Goal: Task Accomplishment & Management: Manage account settings

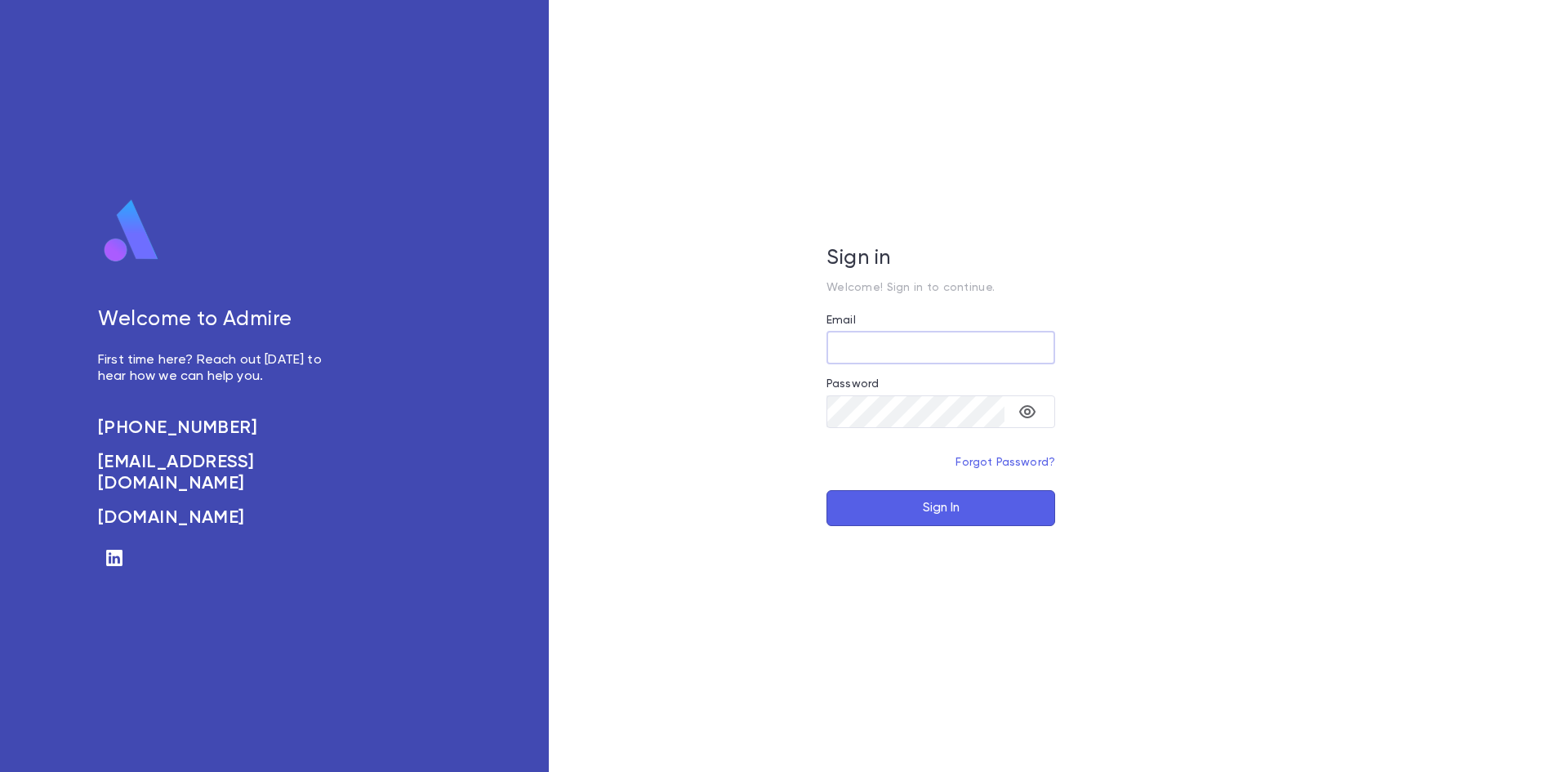
click at [908, 344] on input "Email" at bounding box center [941, 347] width 229 height 32
type input "**********"
click at [940, 505] on button "Sign In" at bounding box center [941, 508] width 229 height 36
type input "**********"
click at [920, 507] on button "Sign In" at bounding box center [941, 508] width 229 height 36
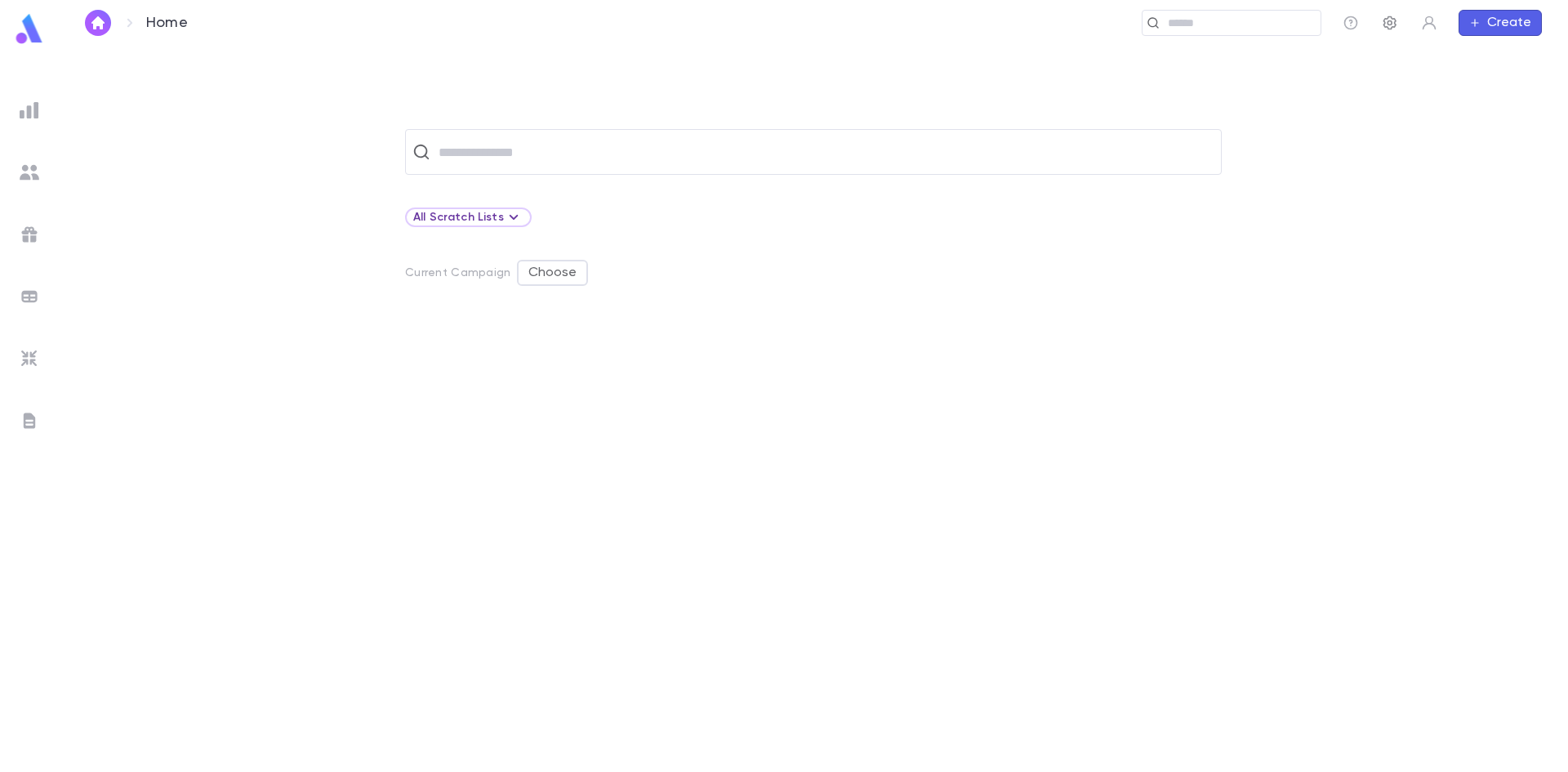
click at [1394, 20] on icon "button" at bounding box center [1390, 23] width 17 height 17
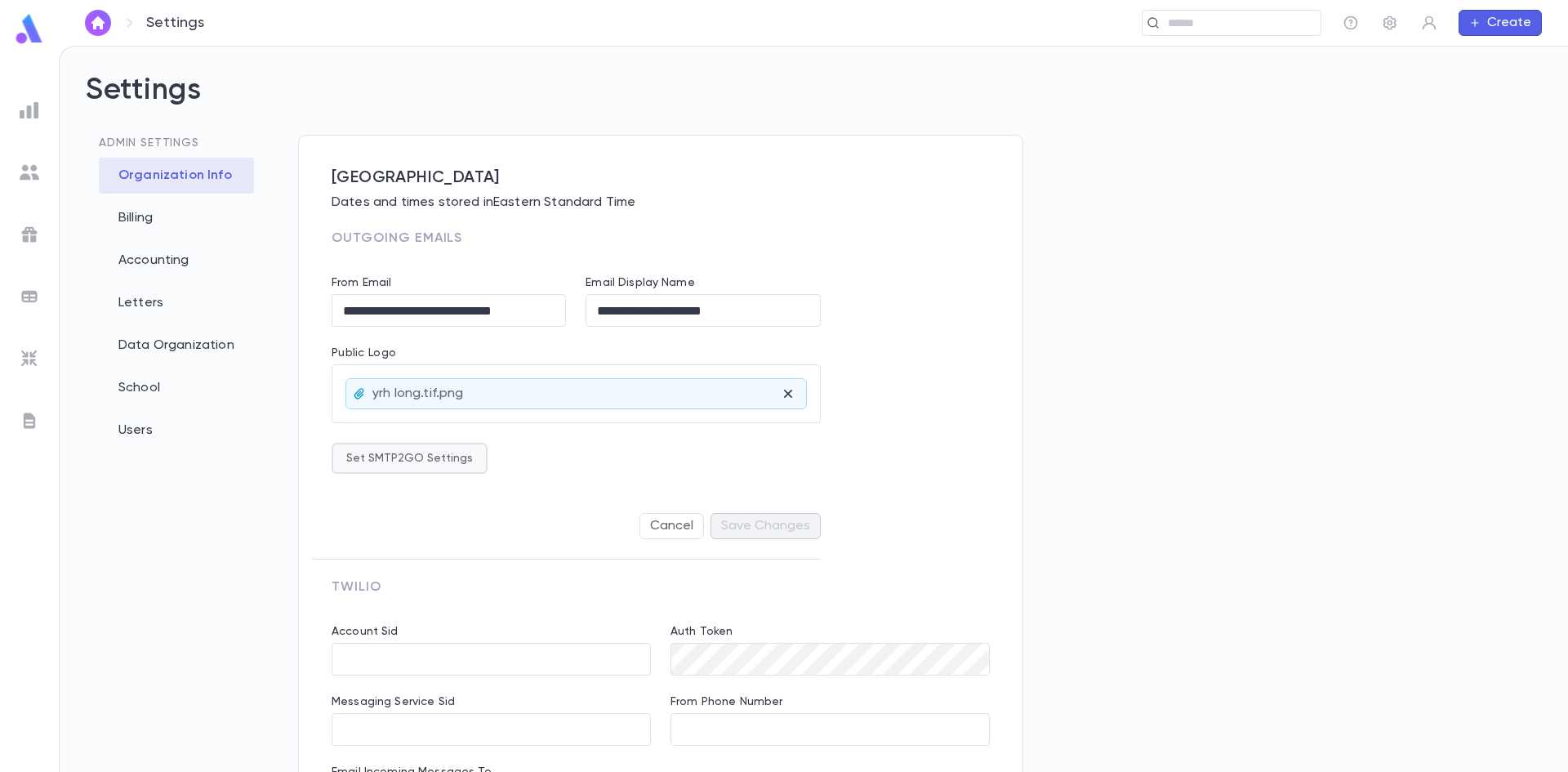
click at [422, 458] on button "Set SMTP2GO Settings" at bounding box center [409, 459] width 156 height 31
type input "**********"
click at [1153, 324] on div at bounding box center [784, 386] width 1568 height 772
click at [656, 522] on button "Cancel" at bounding box center [672, 526] width 64 height 26
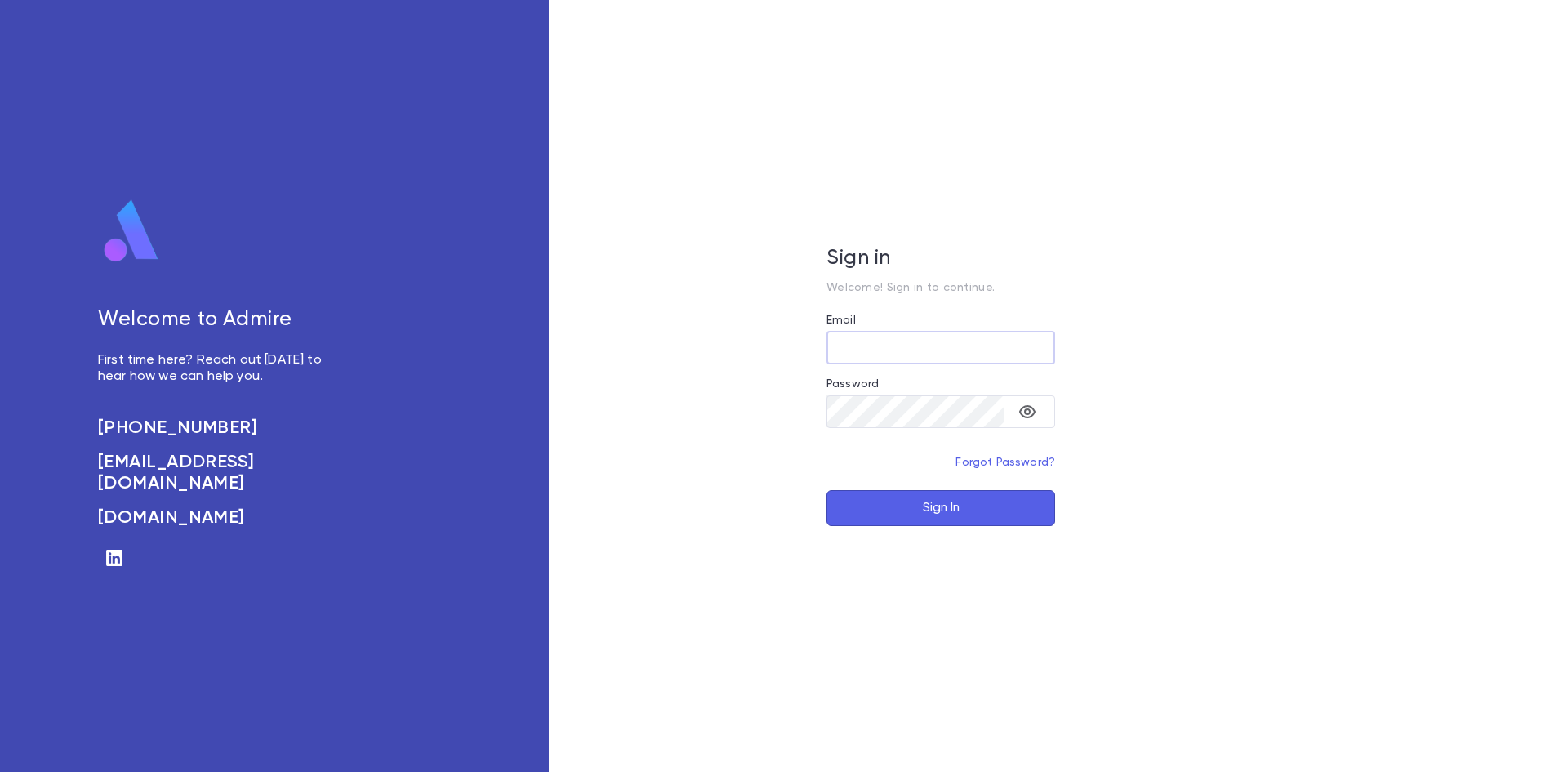
type input "**********"
click at [968, 350] on input "**********" at bounding box center [941, 347] width 229 height 32
click at [965, 503] on button "Sign In" at bounding box center [941, 508] width 229 height 36
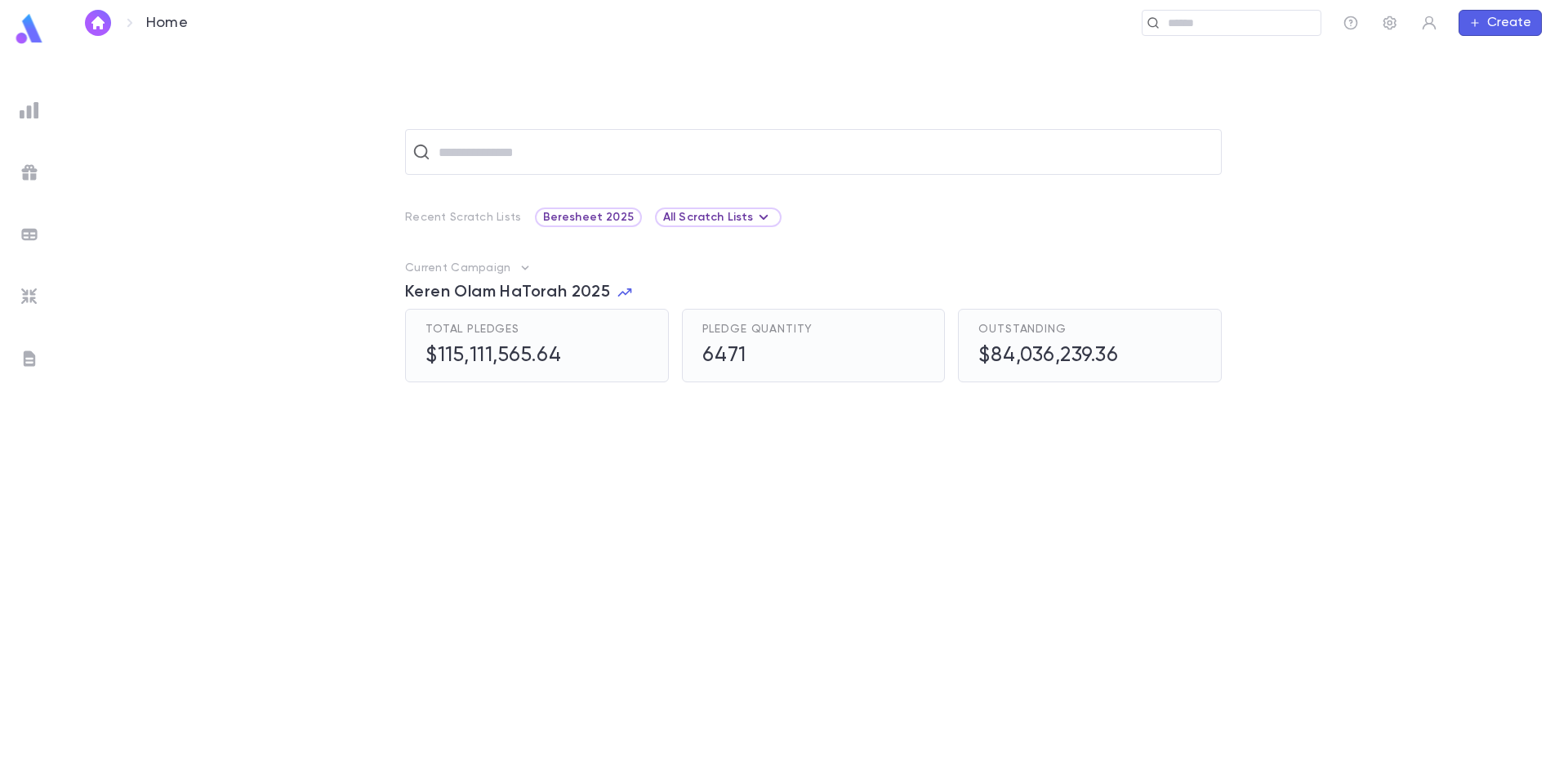
click at [7, 297] on ul at bounding box center [29, 431] width 59 height 683
click at [36, 293] on img at bounding box center [30, 297] width 20 height 20
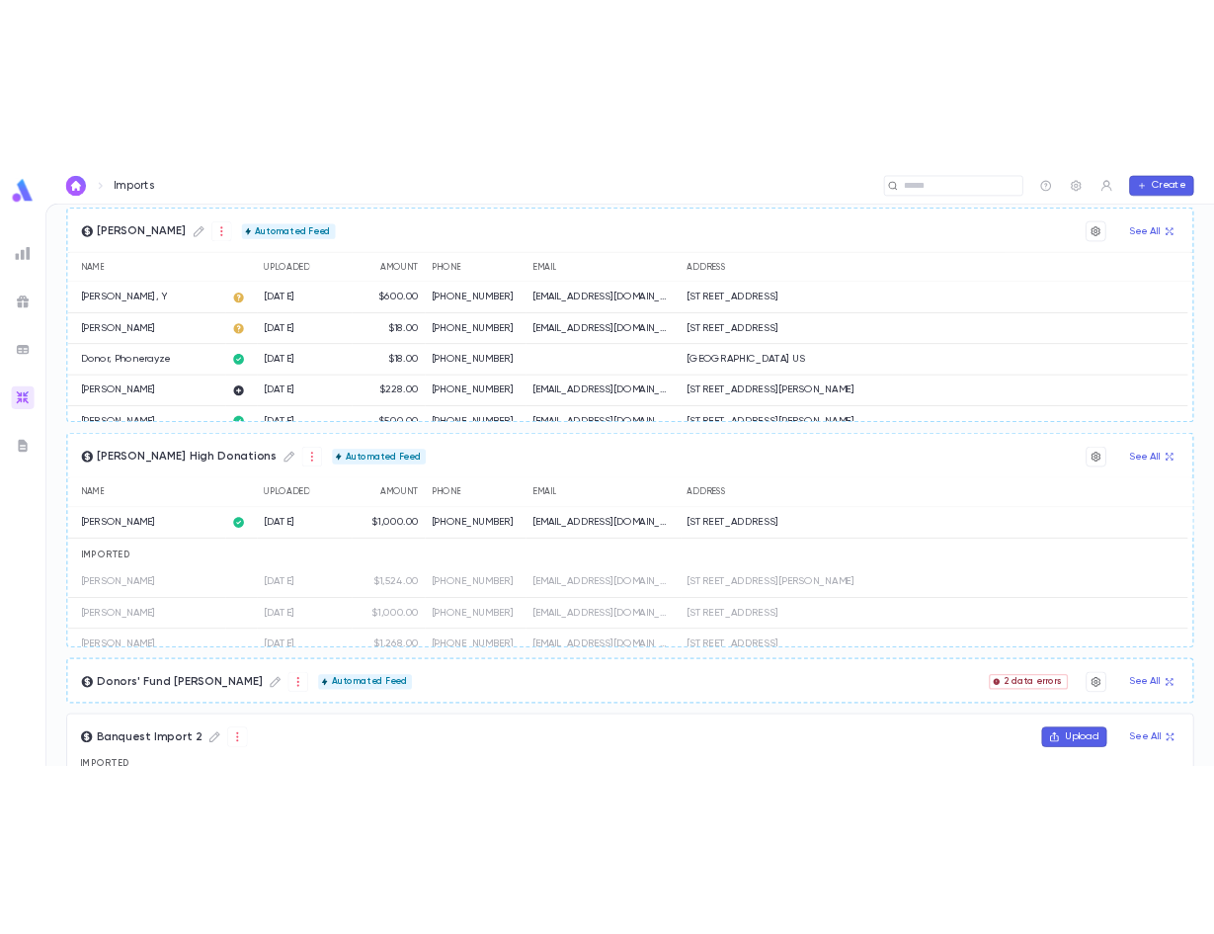
scroll to position [395, 0]
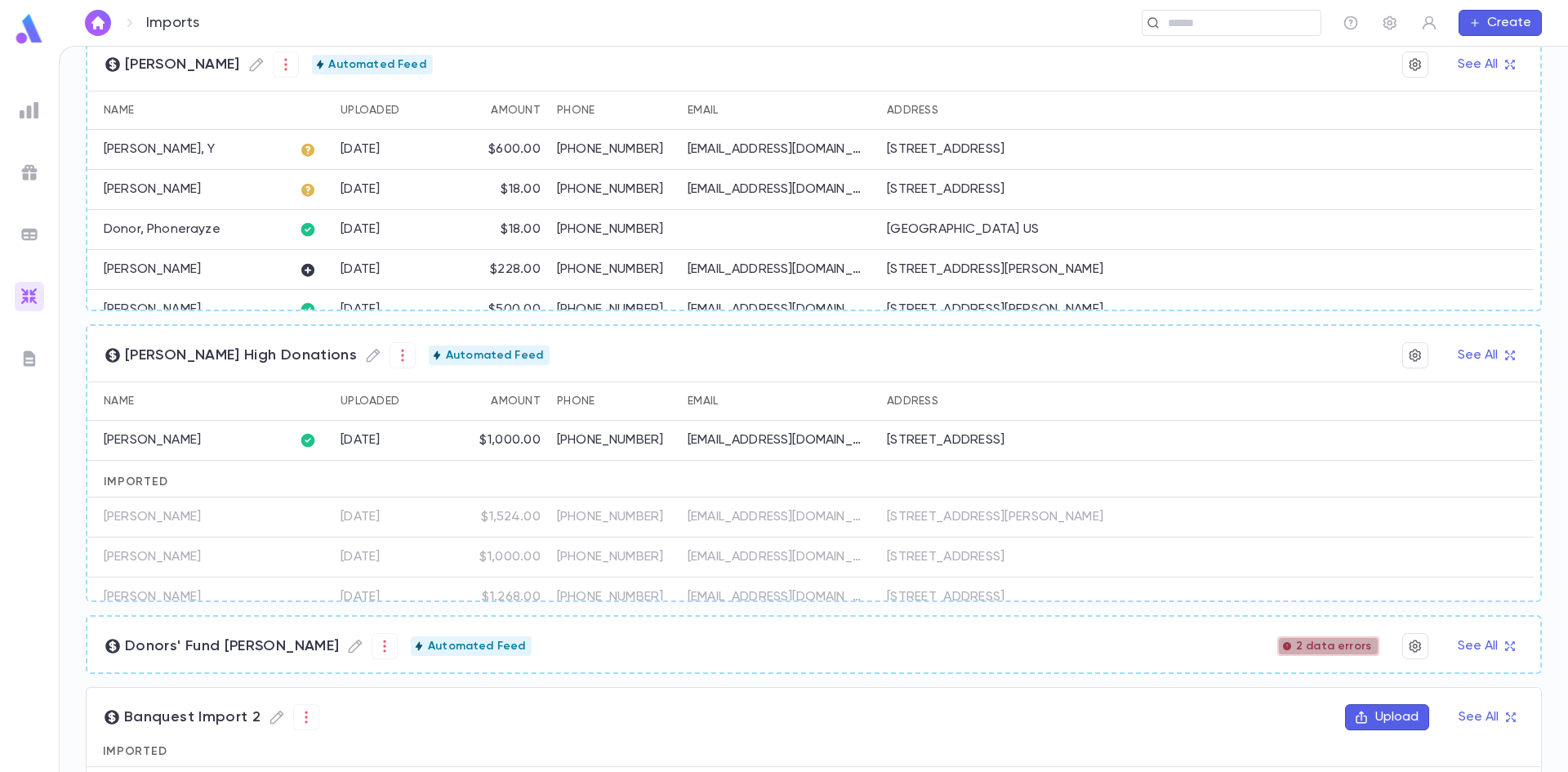
click at [1344, 644] on span "2 data errors" at bounding box center [1333, 646] width 88 height 13
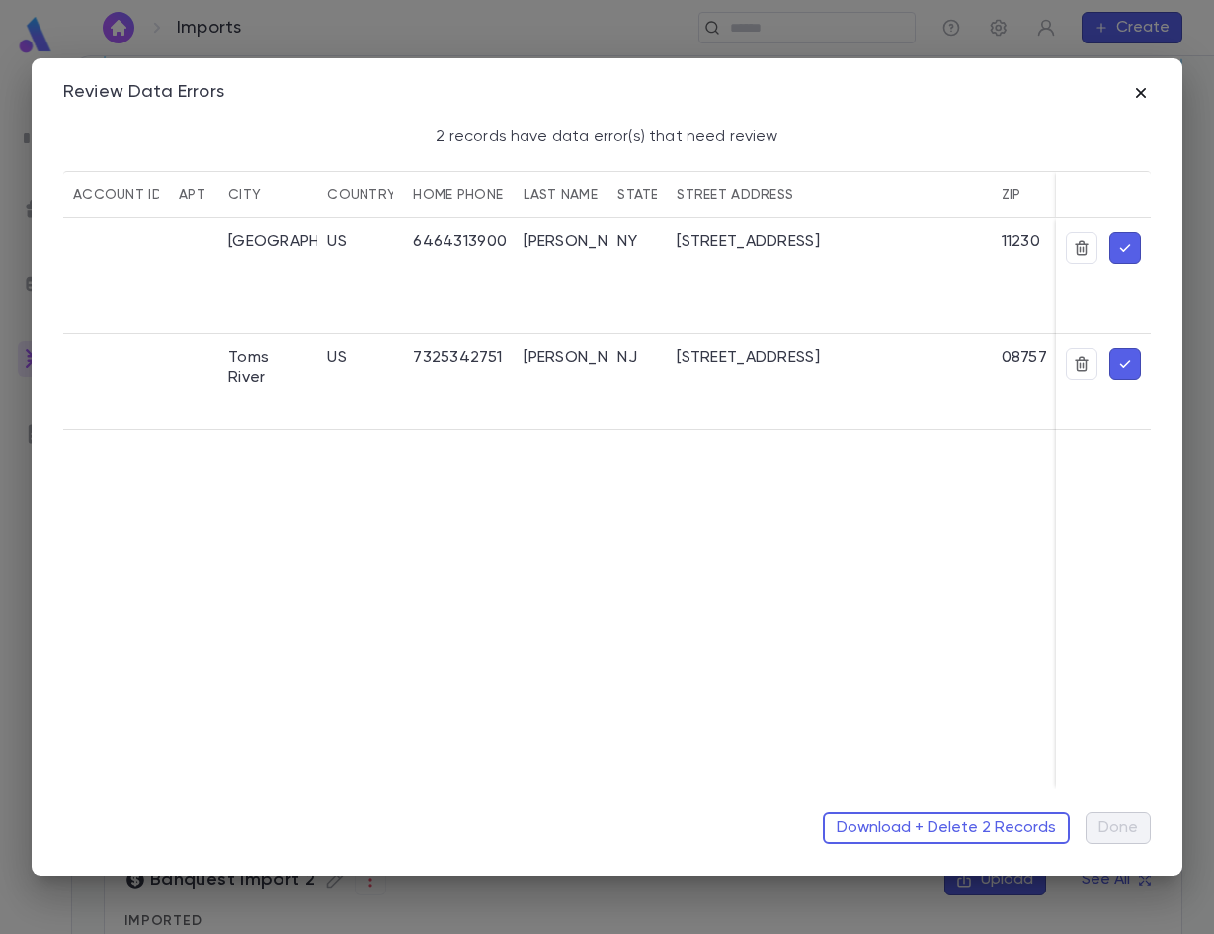
click at [1136, 94] on icon "button" at bounding box center [1141, 93] width 20 height 20
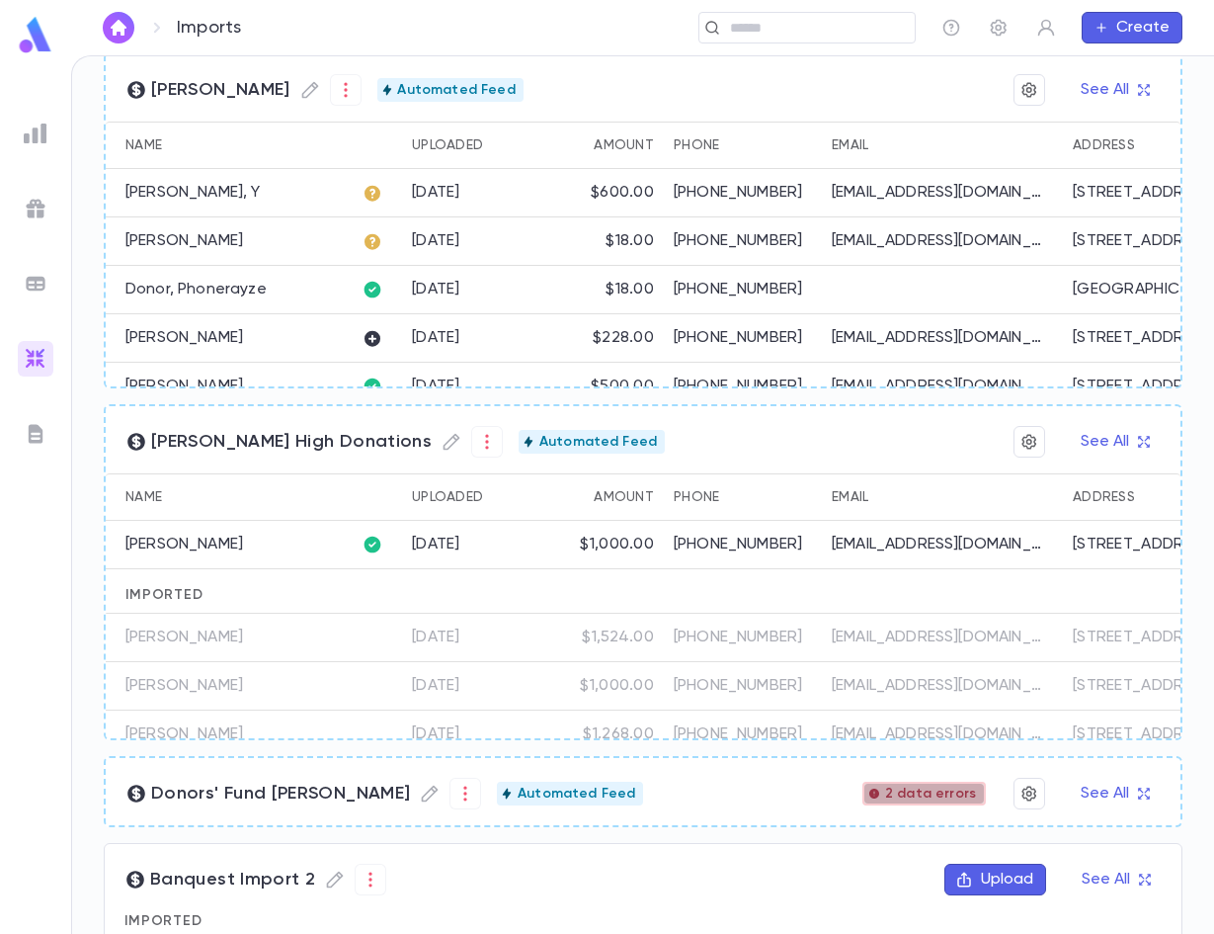
click at [949, 782] on div "2 data errors" at bounding box center [925, 794] width 124 height 24
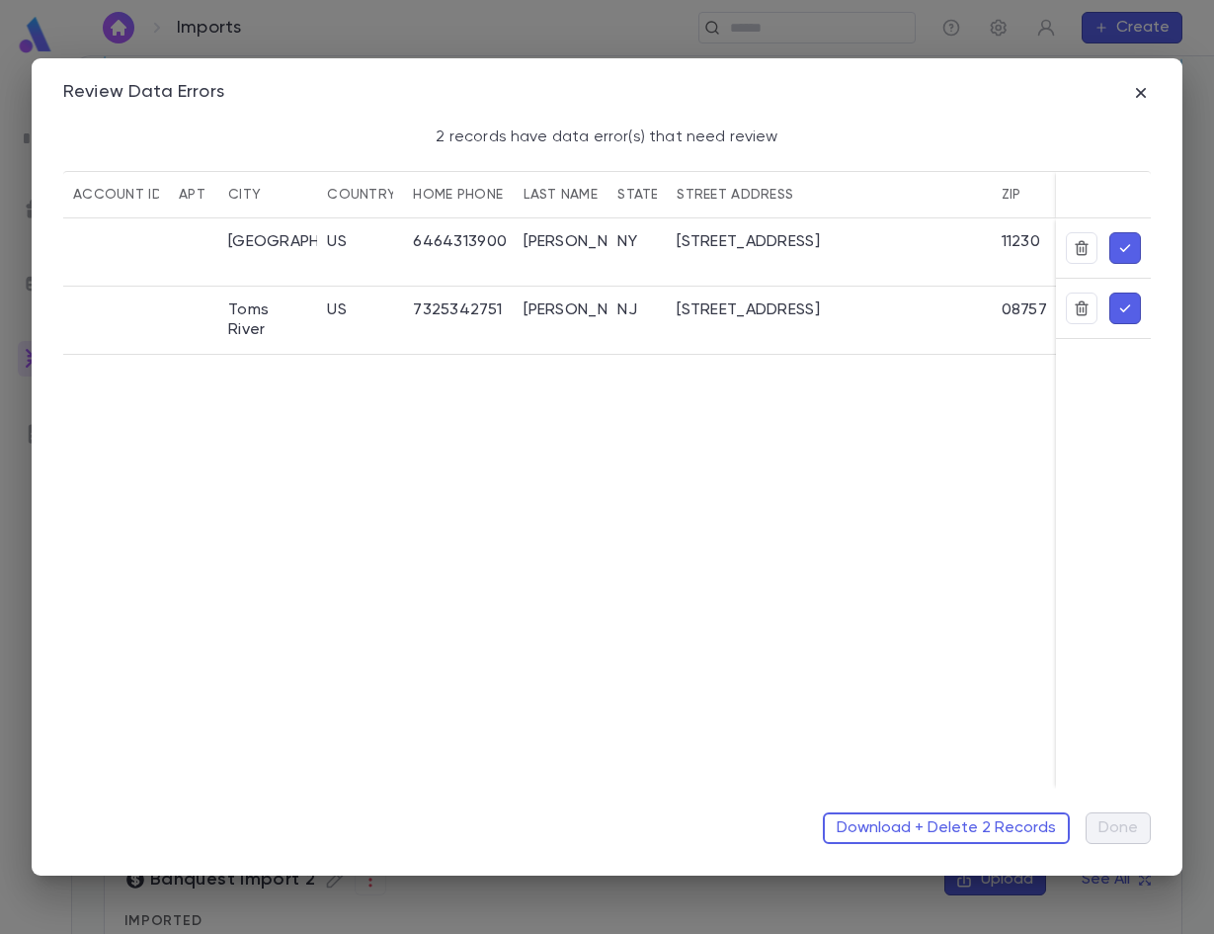
drag, startPoint x: 146, startPoint y: 780, endPoint x: 422, endPoint y: 775, distance: 275.7
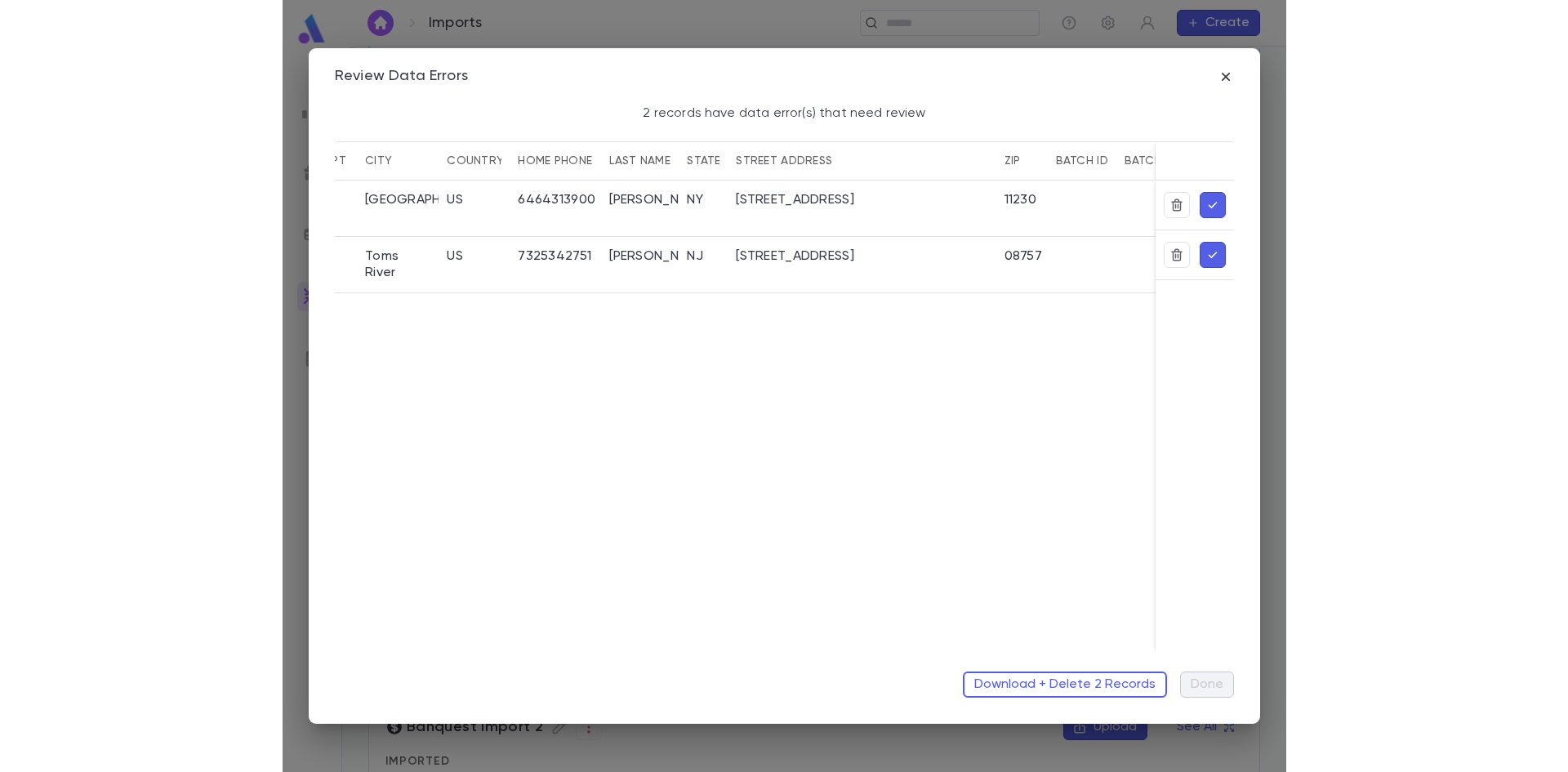
scroll to position [0, 97]
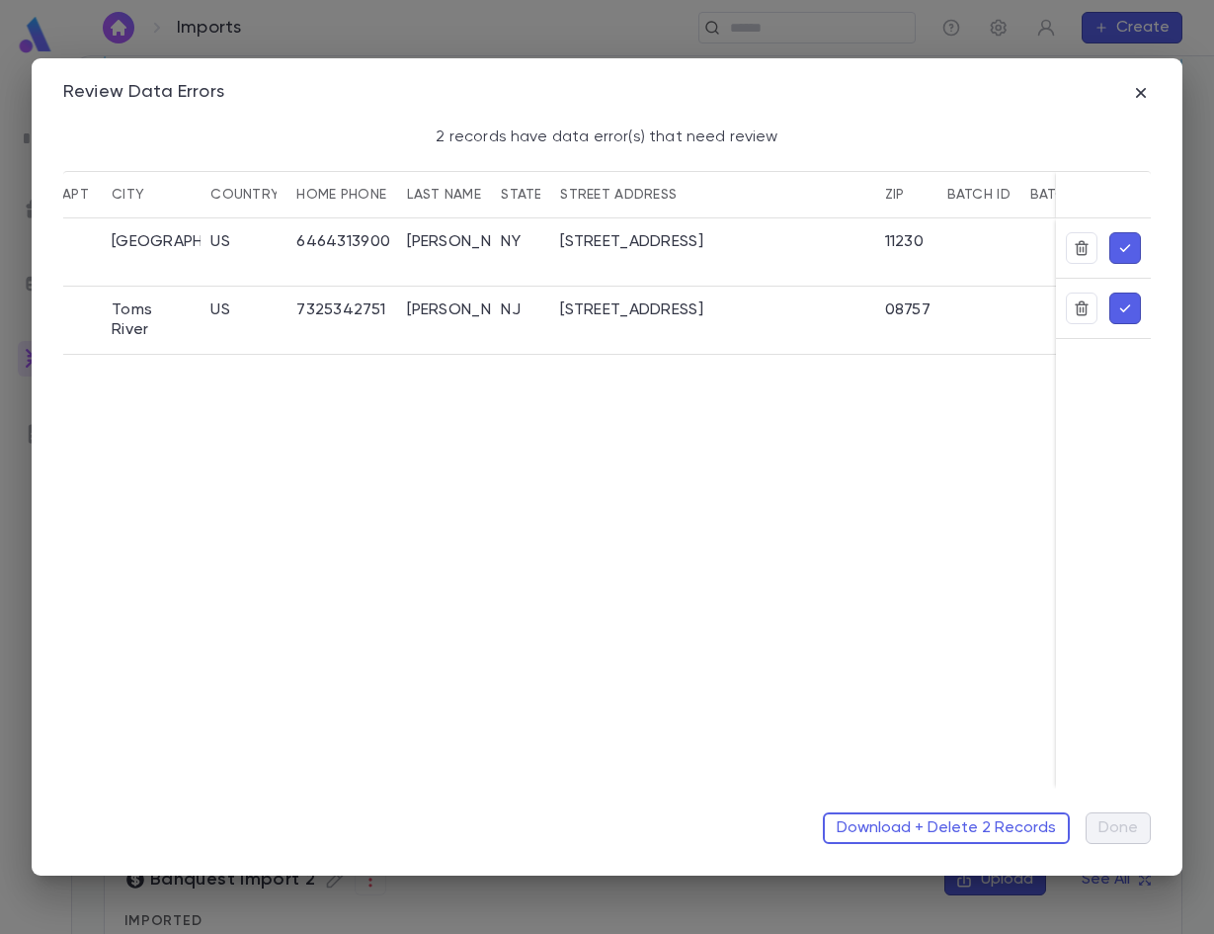
drag, startPoint x: 190, startPoint y: 820, endPoint x: 188, endPoint y: 806, distance: 14.0
click at [190, 820] on div "Download + Delete 2 Records Done" at bounding box center [607, 819] width 1088 height 47
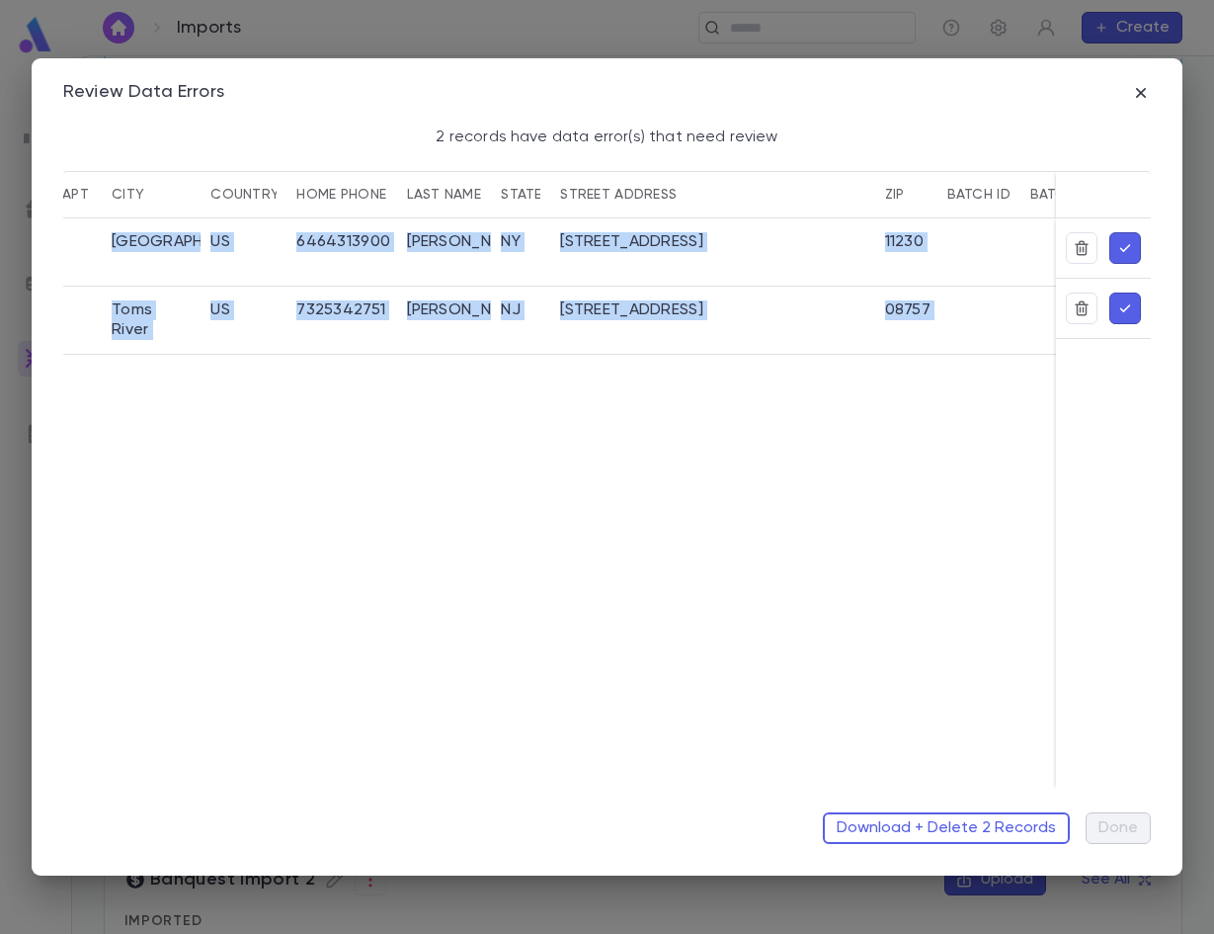
drag, startPoint x: 153, startPoint y: 789, endPoint x: 730, endPoint y: 778, distance: 577.1
click at [728, 778] on div "Review Data Errors 2 records have data error(s) that need review account ID apt…" at bounding box center [607, 466] width 1151 height 817
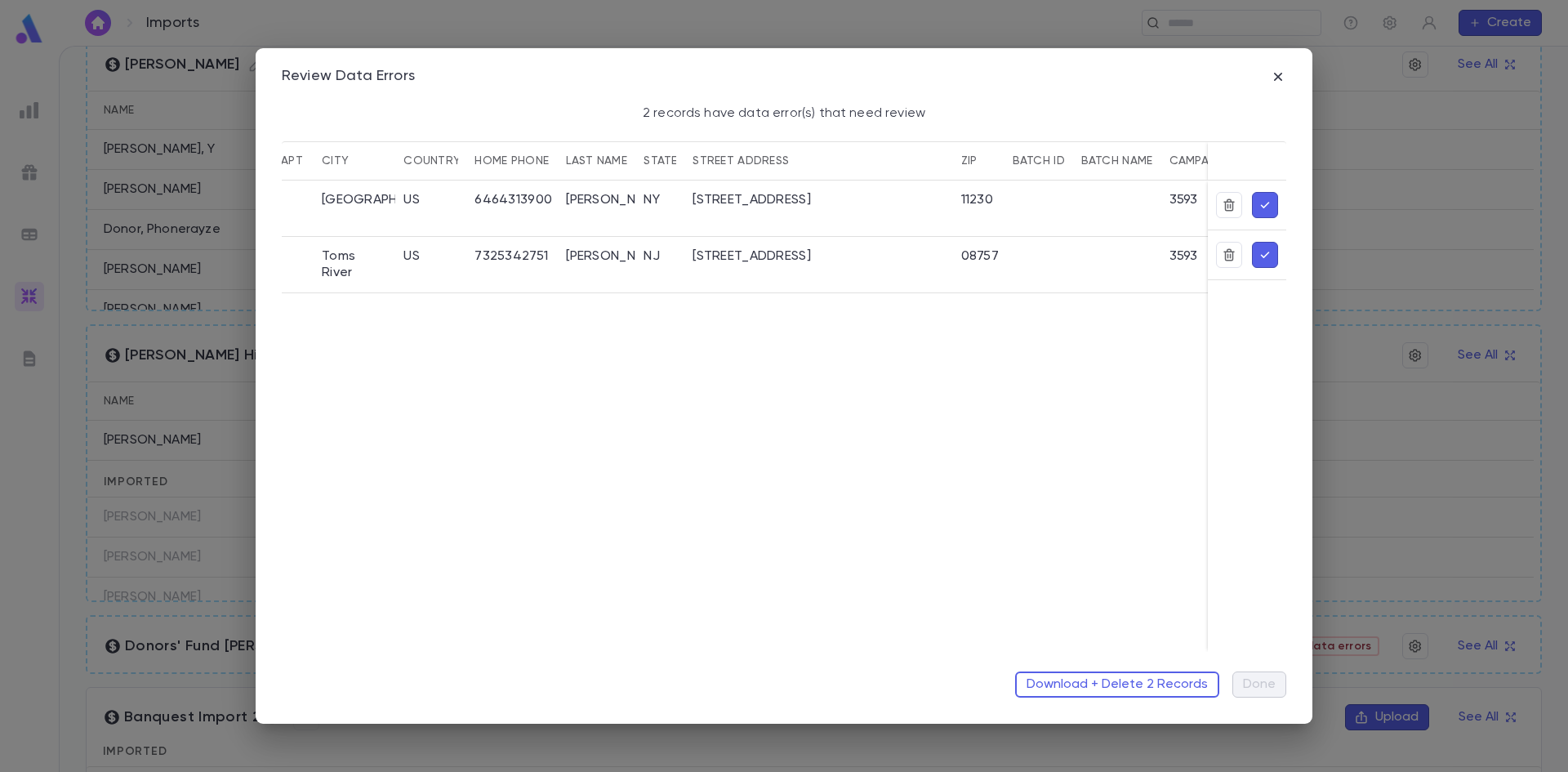
click at [326, 672] on div "Download + Delete 2 Records Done" at bounding box center [784, 677] width 1004 height 39
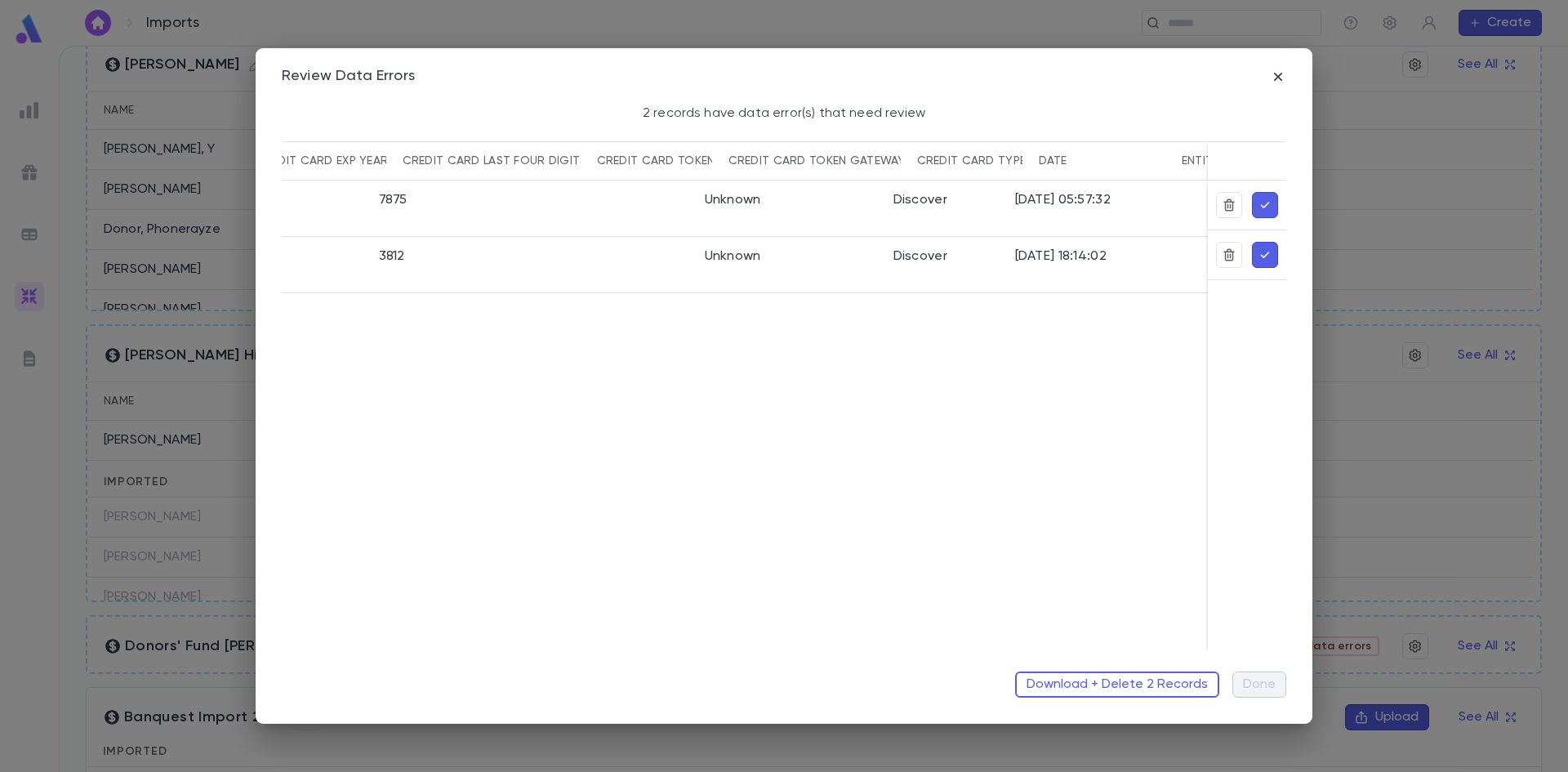
scroll to position [0, 1372]
click at [21, 534] on div "Review Data Errors 2 records have data error(s) that need review account ID apt…" at bounding box center [784, 386] width 1568 height 772
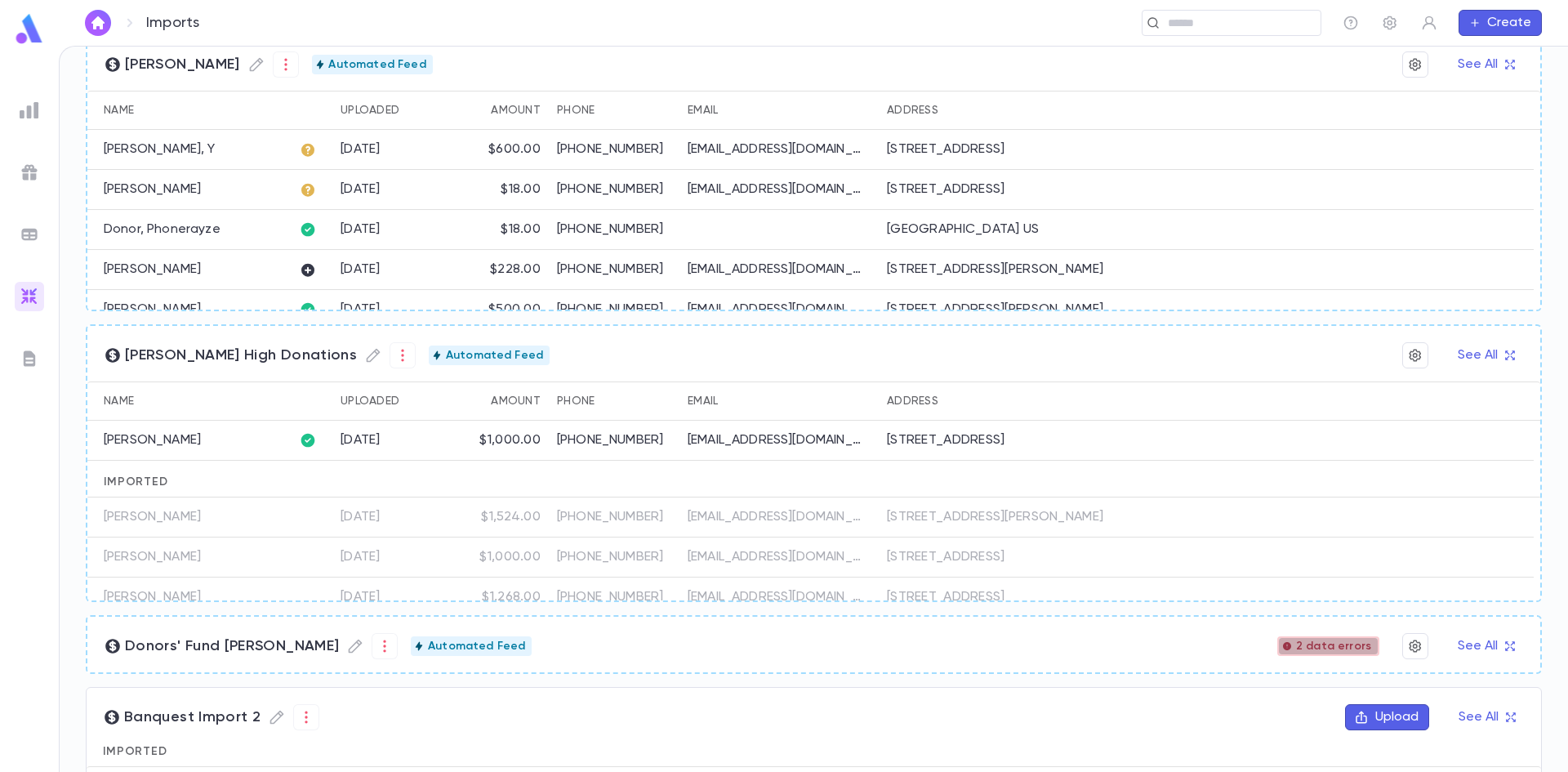
click at [1346, 641] on span "2 data errors" at bounding box center [1333, 646] width 88 height 13
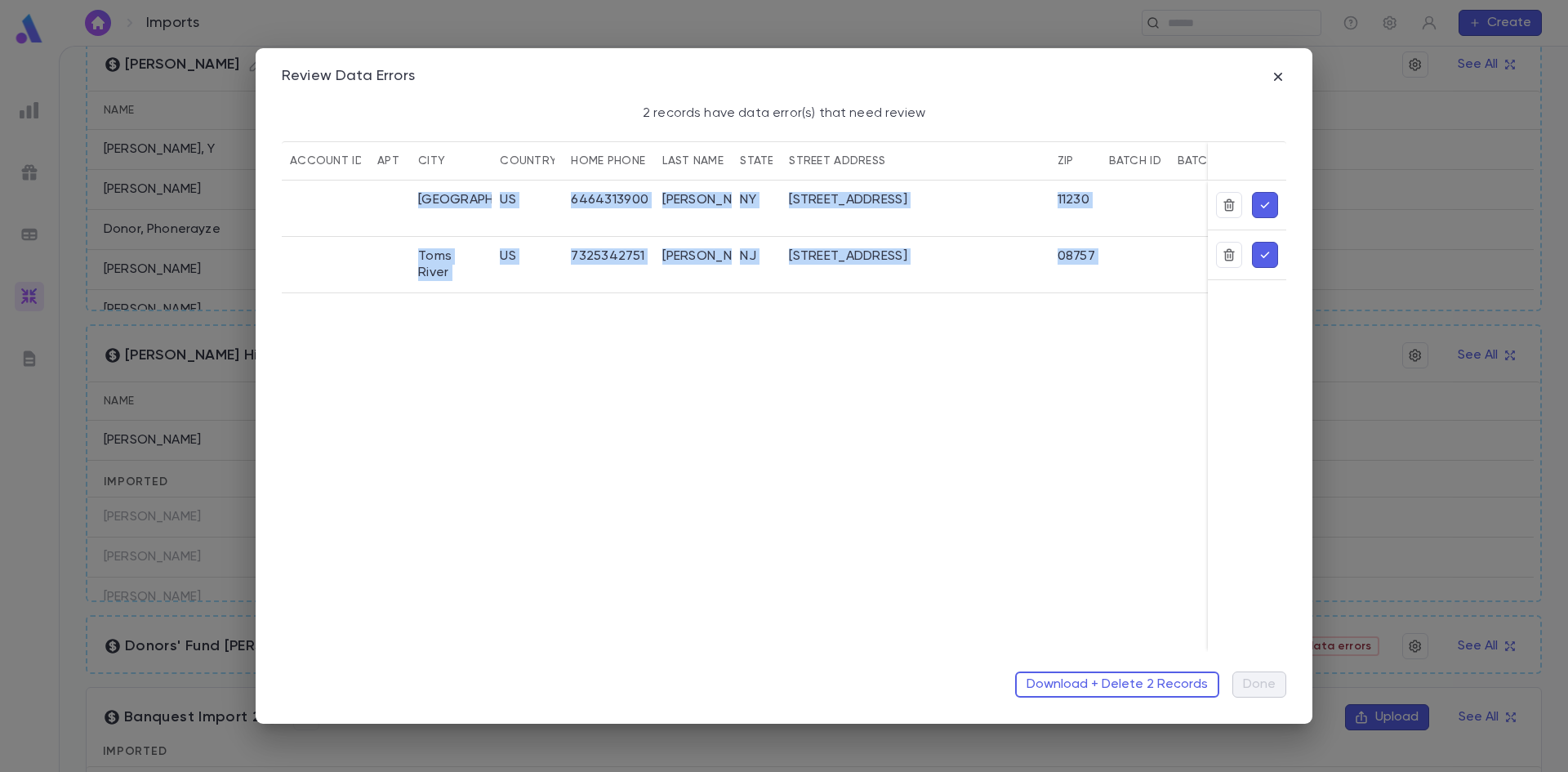
drag, startPoint x: 369, startPoint y: 644, endPoint x: 834, endPoint y: 657, distance: 465.2
click at [834, 657] on div "Review Data Errors 2 records have data error(s) that need review account ID apt…" at bounding box center [784, 385] width 1056 height 675
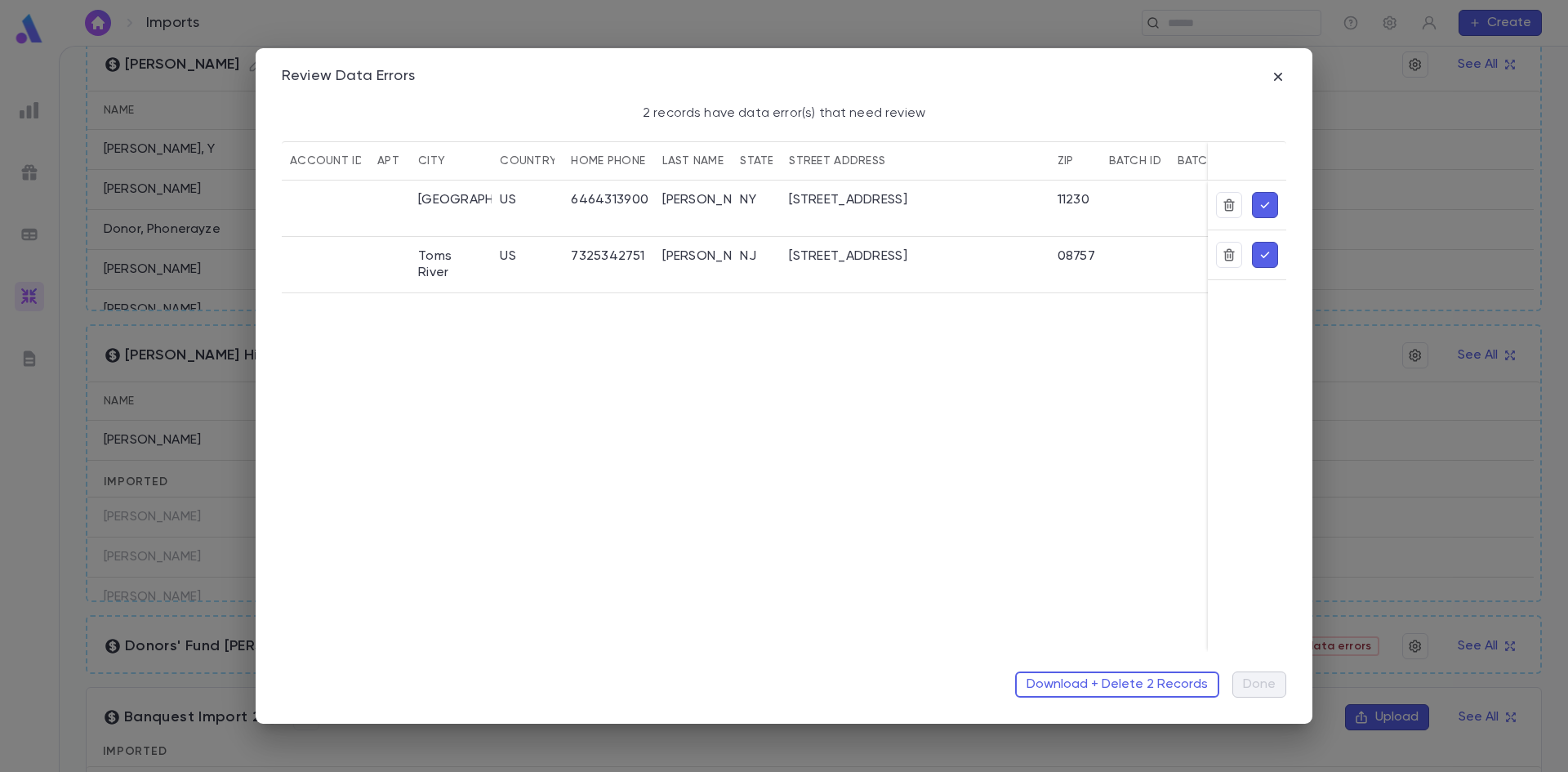
click at [834, 658] on div "Download + Delete 2 Records Done" at bounding box center [784, 677] width 1004 height 39
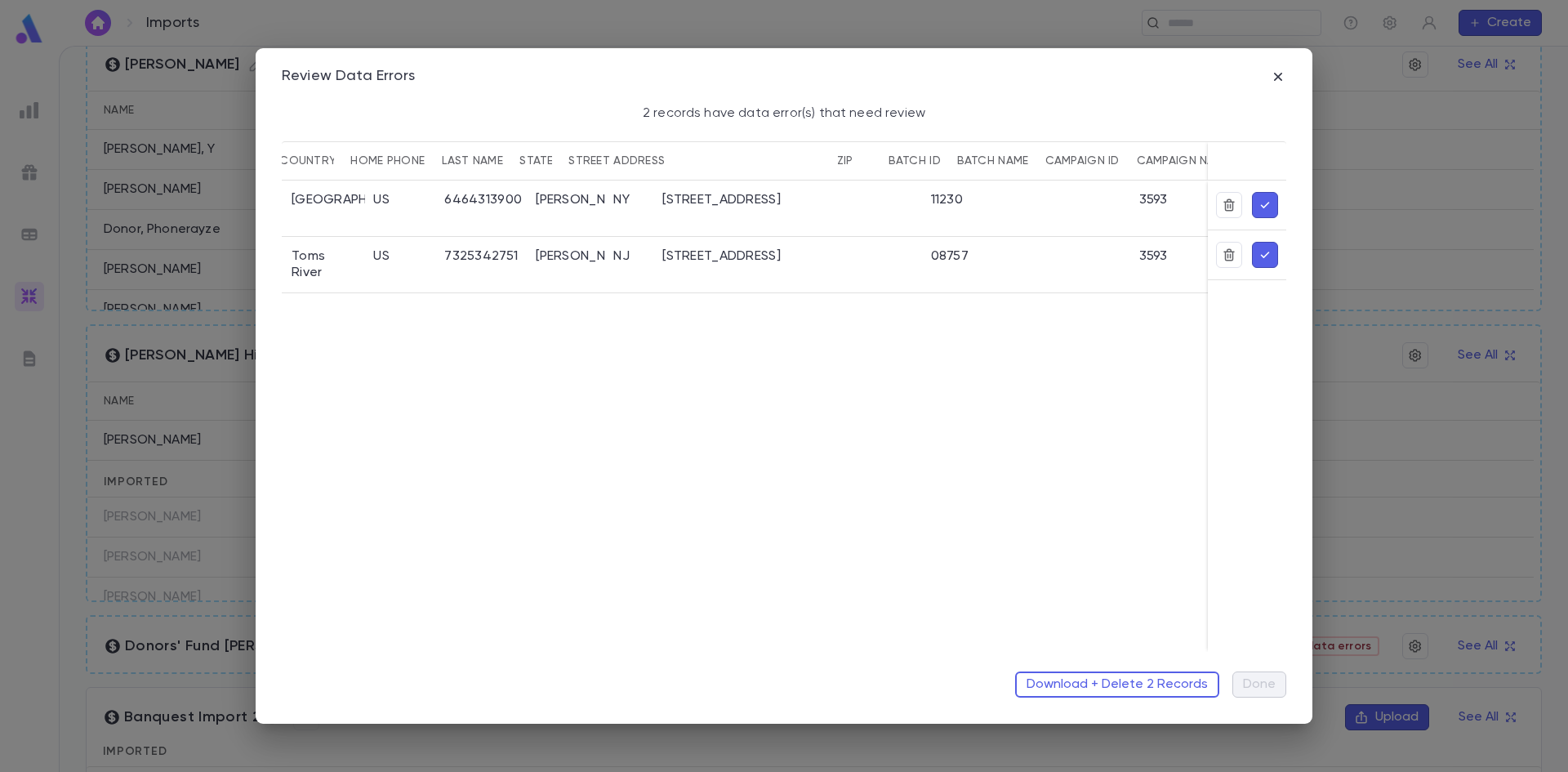
scroll to position [0, 0]
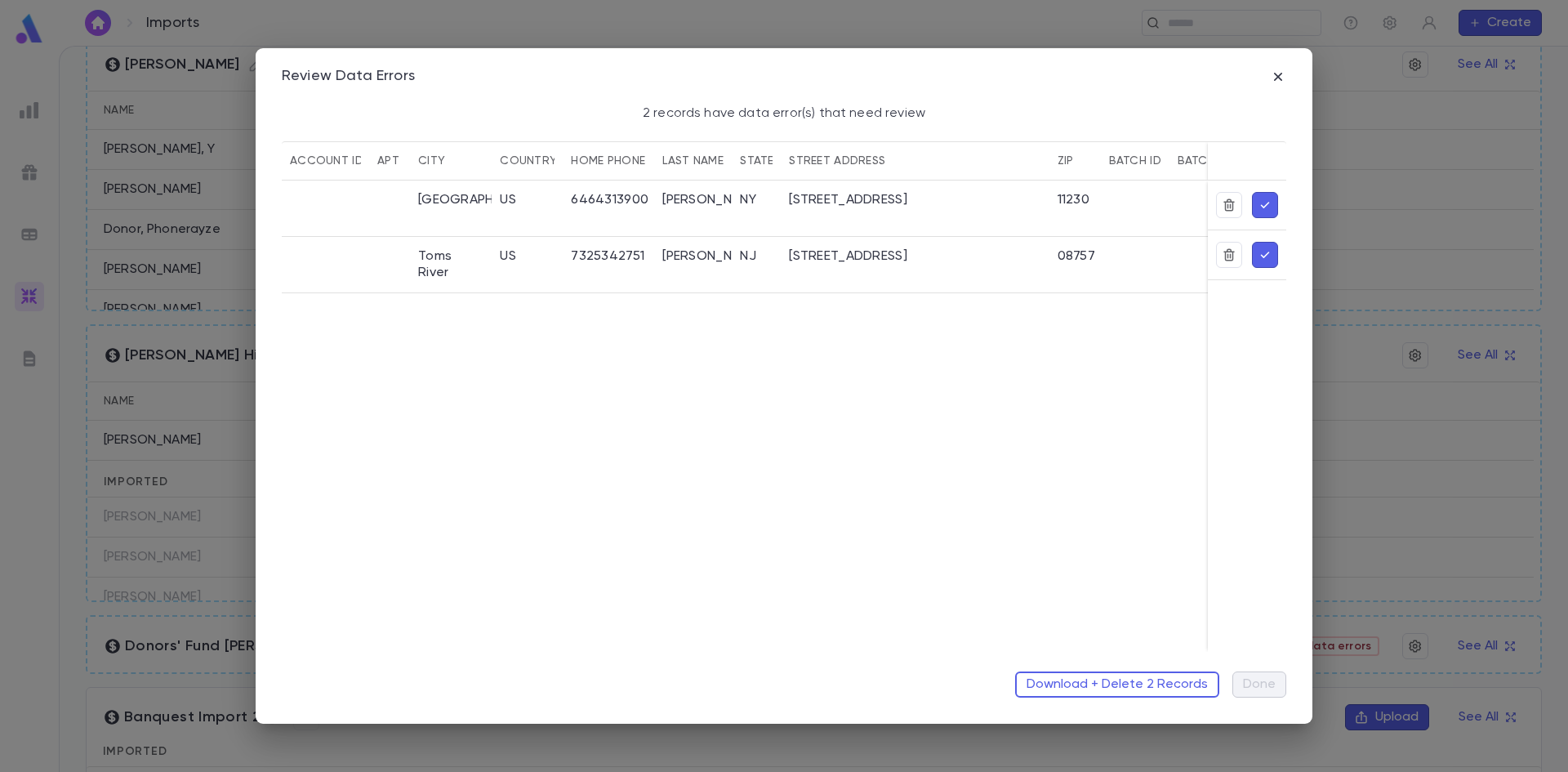
click at [29, 446] on div "Review Data Errors 2 records have data error(s) that need review account ID apt…" at bounding box center [784, 386] width 1568 height 772
